Goal: Task Accomplishment & Management: Use online tool/utility

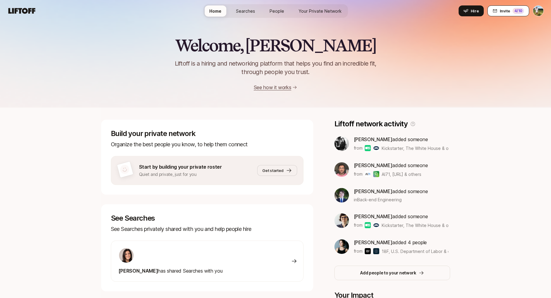
click at [516, 11] on div "4 /10" at bounding box center [518, 11] width 12 height 6
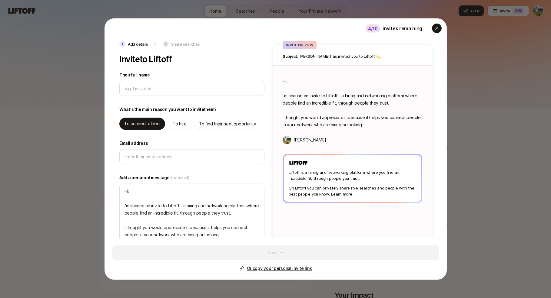
type textarea "x"
click at [438, 27] on icon "button" at bounding box center [436, 28] width 5 height 5
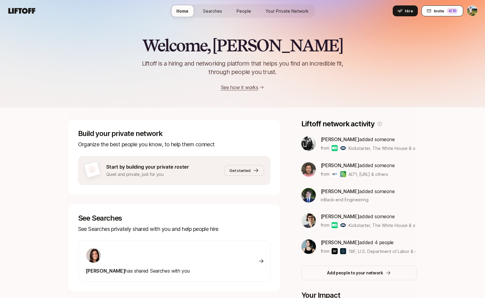
click at [444, 8] on button "Invite 4 /10" at bounding box center [443, 10] width 42 height 11
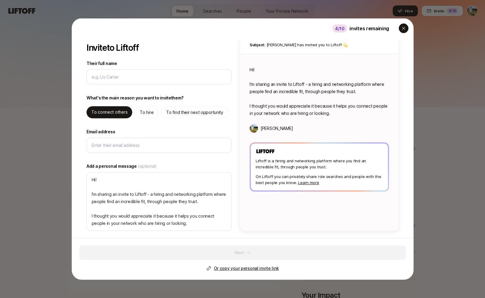
scroll to position [12, 0]
type textarea "x"
click at [404, 27] on icon "button" at bounding box center [403, 28] width 5 height 5
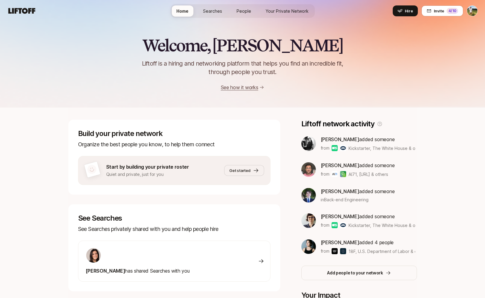
scroll to position [0, 0]
